Goal: Transaction & Acquisition: Book appointment/travel/reservation

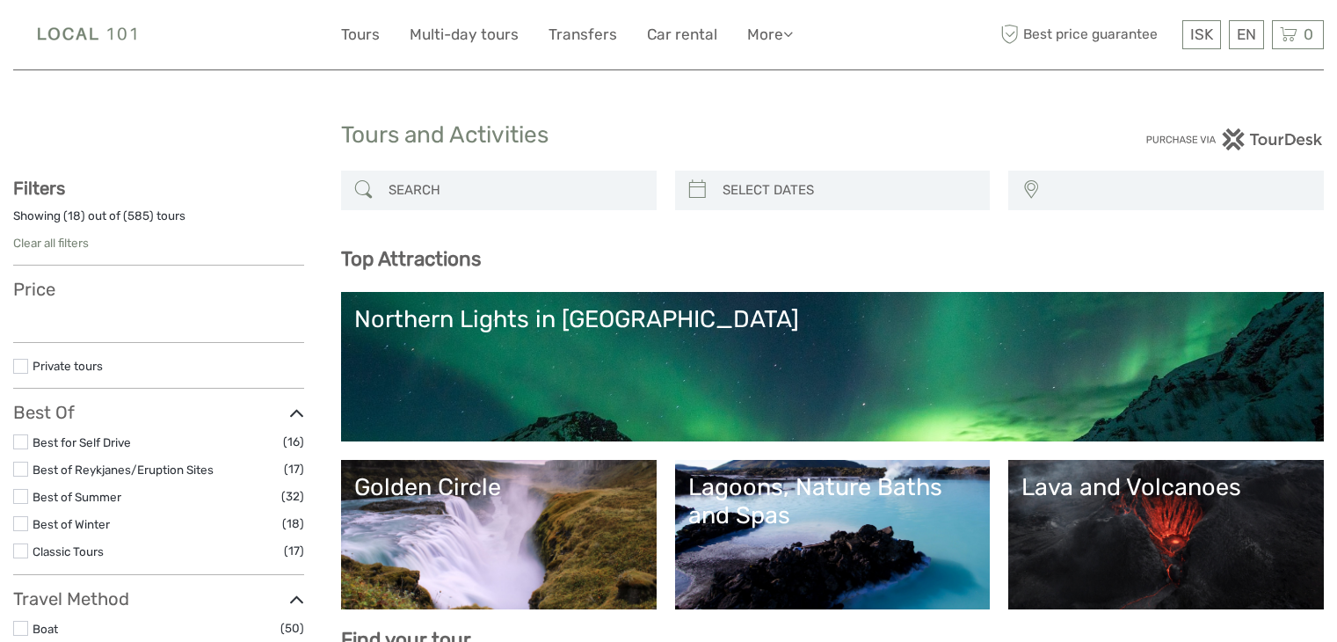
select select
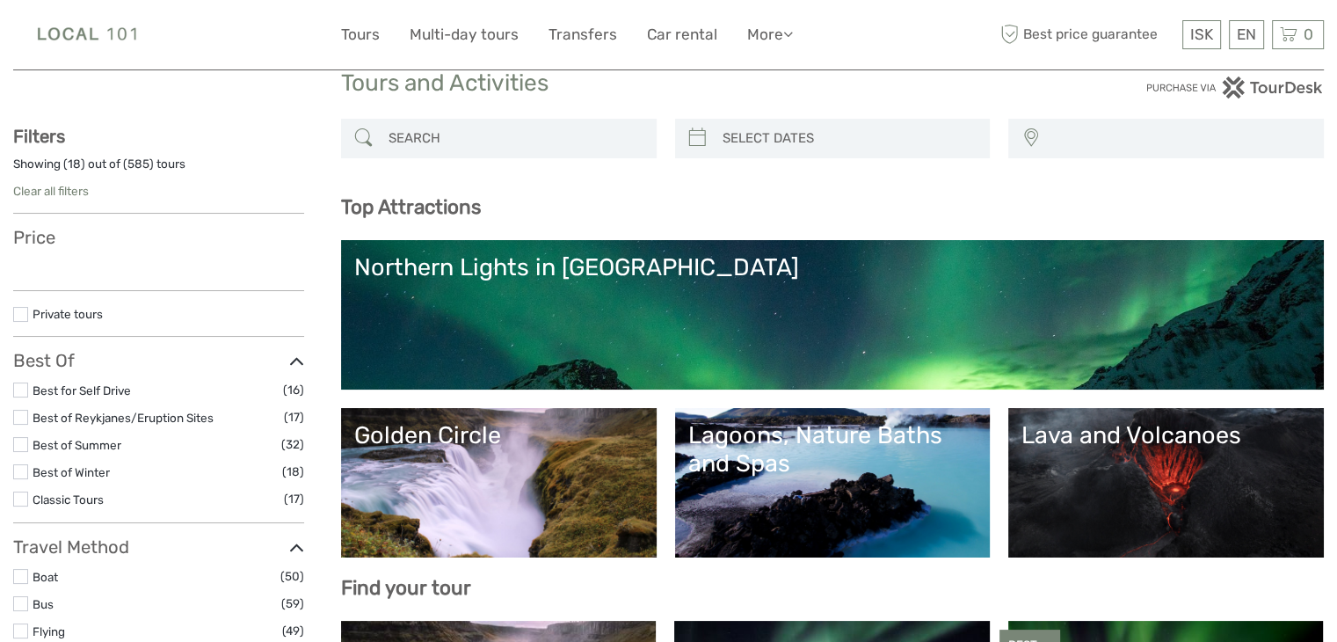
select select
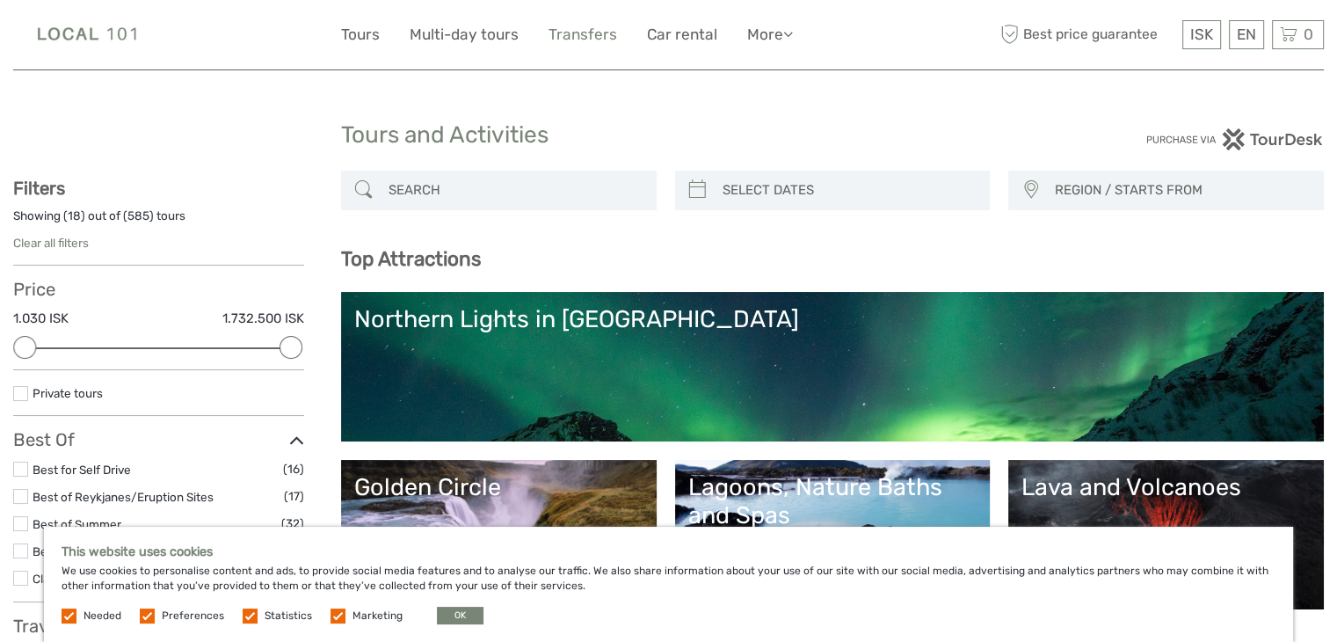
click at [605, 44] on link "Transfers" at bounding box center [582, 34] width 69 height 25
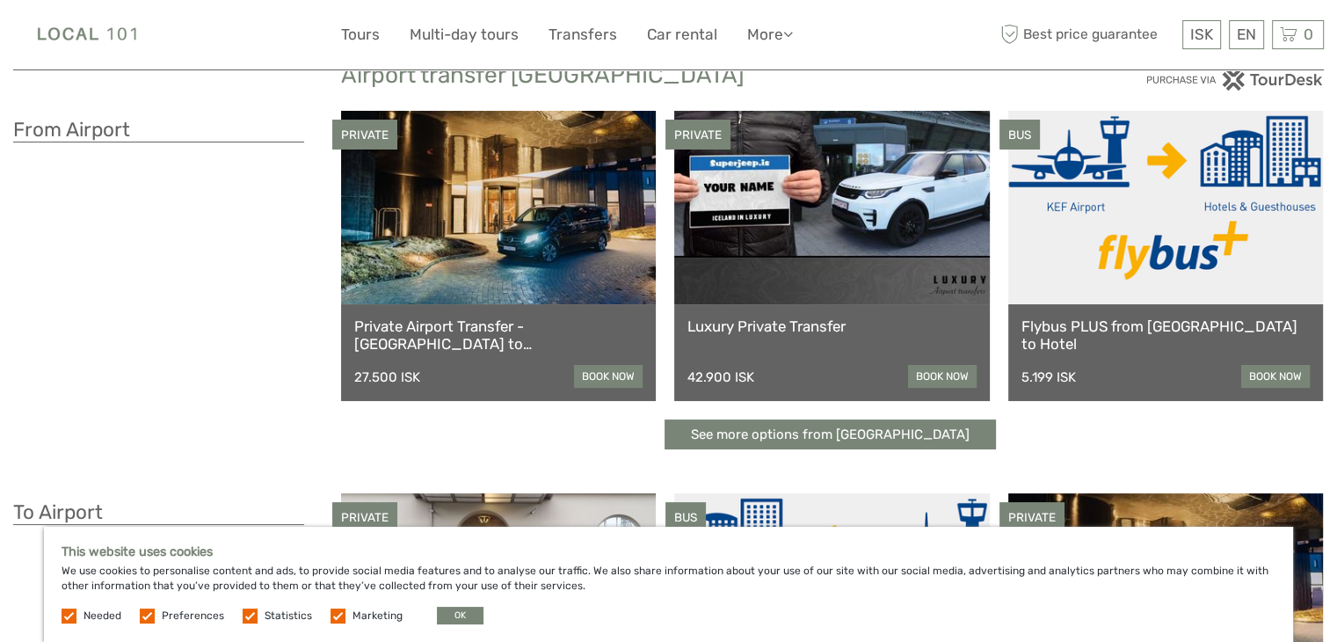
scroll to position [60, 0]
click at [1234, 317] on link "Flybus PLUS from [GEOGRAPHIC_DATA] to Hotel" at bounding box center [1165, 335] width 288 height 36
